Goal: Transaction & Acquisition: Purchase product/service

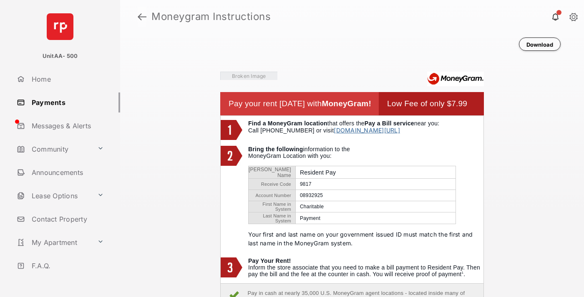
click at [142, 17] on link at bounding box center [142, 17] width 9 height 20
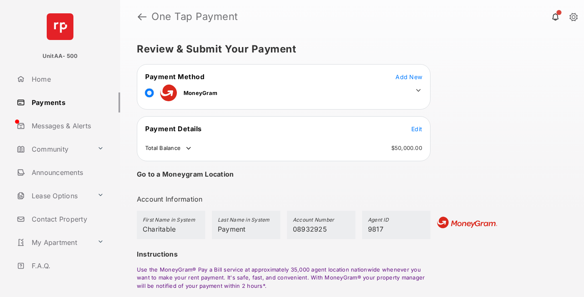
click at [416, 129] on span "Edit" at bounding box center [416, 128] width 11 height 7
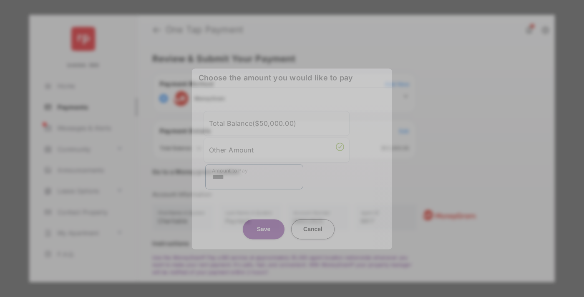
type input "****"
click at [263, 223] on button "Save" at bounding box center [264, 229] width 42 height 20
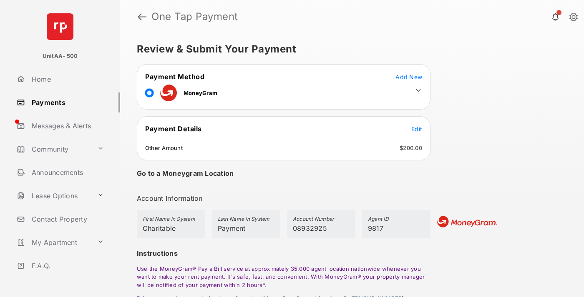
click at [418, 90] on icon at bounding box center [418, 91] width 8 height 8
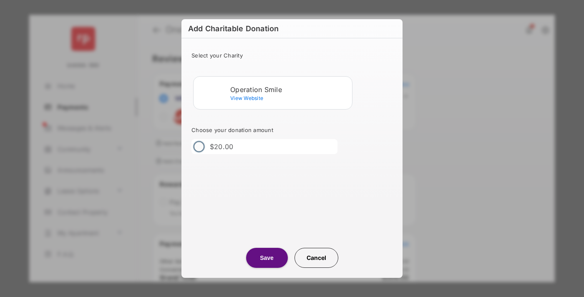
click at [289, 89] on div "Operation Smile" at bounding box center [289, 90] width 118 height 8
click at [266, 258] on button "Save" at bounding box center [267, 258] width 42 height 20
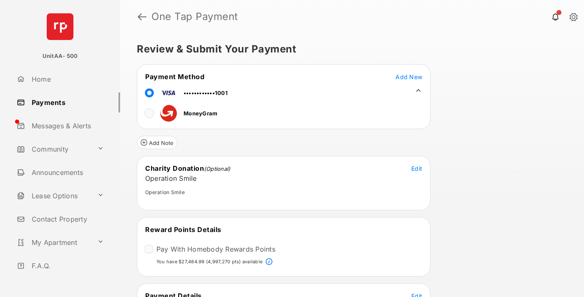
click at [416, 294] on span "Edit" at bounding box center [416, 296] width 11 height 7
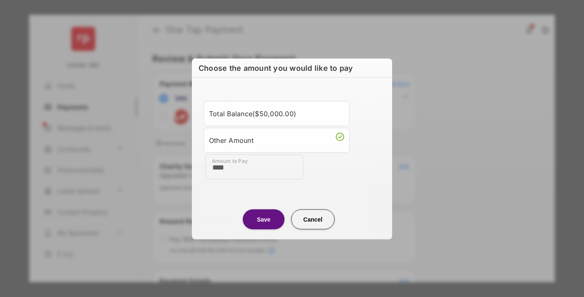
click at [263, 219] on button "Save" at bounding box center [264, 219] width 42 height 20
